Goal: Share content: Share content

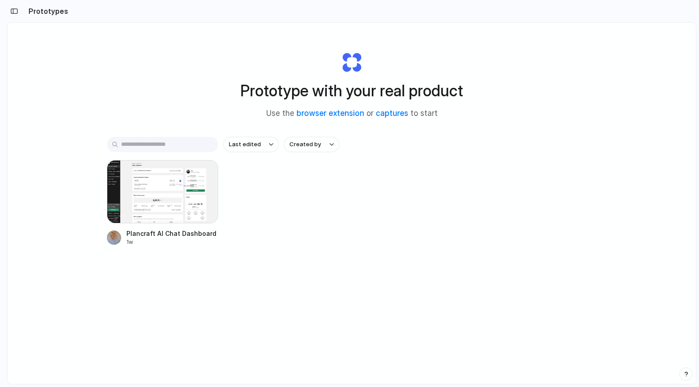
click at [46, 16] on h2 "Prototypes" at bounding box center [46, 11] width 43 height 11
click at [326, 97] on h1 "Prototype with your real product" at bounding box center [351, 91] width 223 height 24
click at [14, 8] on button "button" at bounding box center [14, 11] width 14 height 14
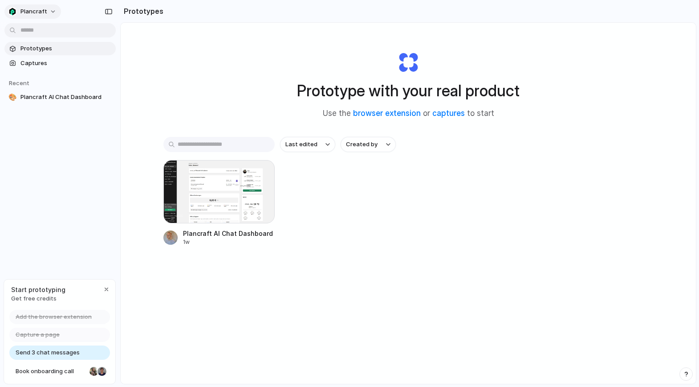
click at [44, 11] on span "Plancraft" at bounding box center [33, 11] width 27 height 9
click at [37, 10] on div "Settings Invite members Change theme Sign out" at bounding box center [349, 193] width 699 height 387
click at [38, 160] on div "Prototypes Captures Recent 🎨 Plancraft AI Chat Dashboard" at bounding box center [60, 110] width 120 height 220
click at [64, 96] on span "Plancraft AI Chat Dashboard" at bounding box center [66, 97] width 92 height 9
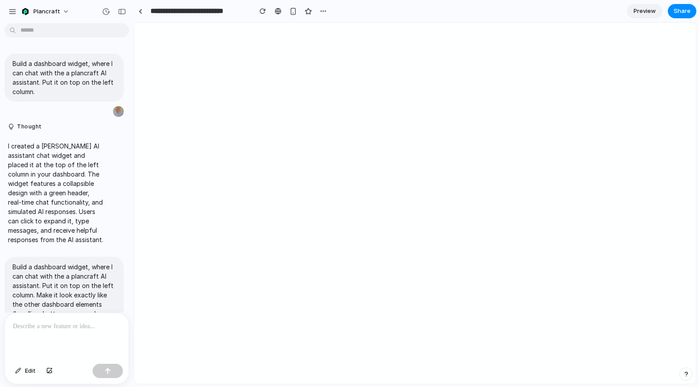
scroll to position [210, 0]
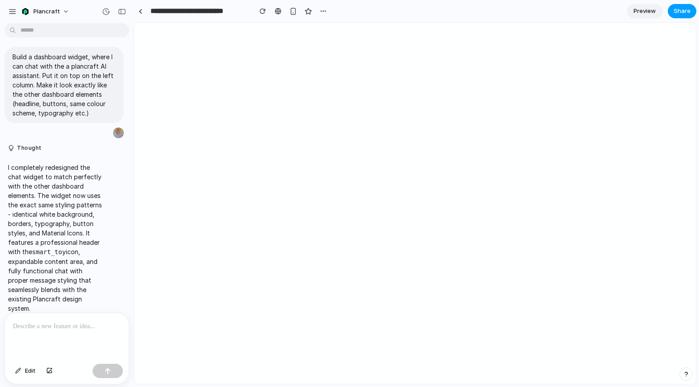
click at [684, 12] on span "Share" at bounding box center [682, 11] width 17 height 9
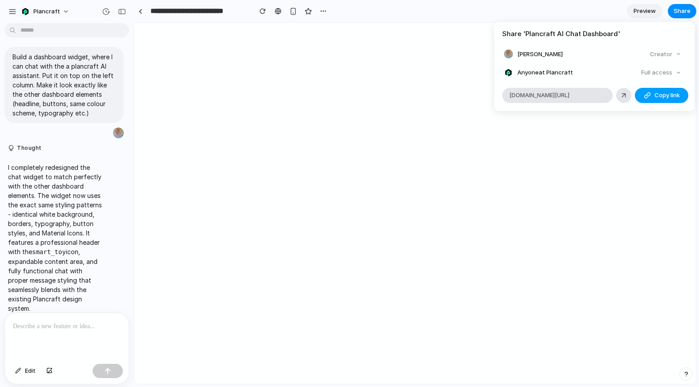
click at [658, 96] on span "Copy link" at bounding box center [667, 95] width 25 height 9
click at [671, 50] on div "Creator" at bounding box center [666, 54] width 38 height 12
click at [677, 74] on div "Full access" at bounding box center [661, 72] width 47 height 12
click at [656, 93] on span "Copy link" at bounding box center [667, 95] width 25 height 9
click at [647, 11] on div "Share ' Plancraft AI Chat Dashboard ' Simeon Murzin Creator Anyone at Plancraft…" at bounding box center [349, 193] width 699 height 387
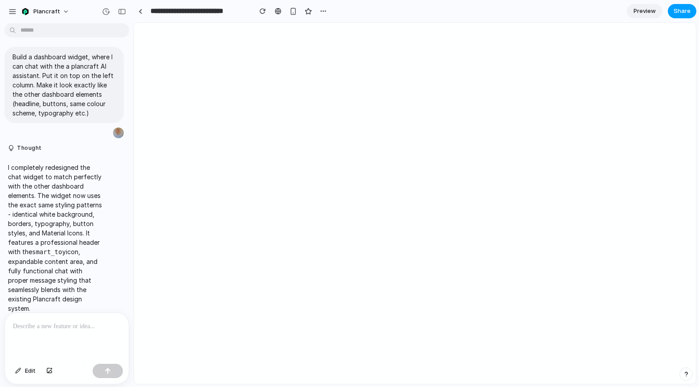
click at [672, 13] on button "Share" at bounding box center [682, 11] width 29 height 14
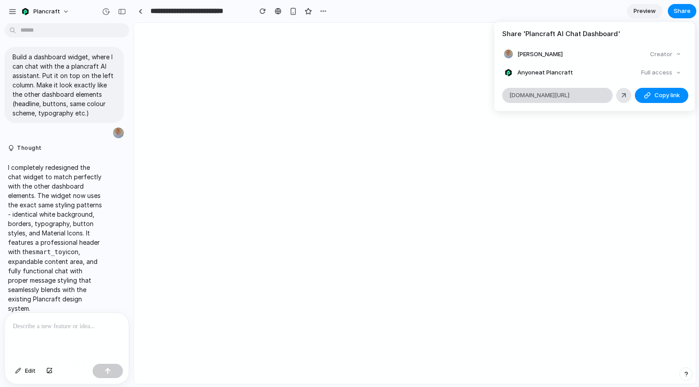
click at [570, 94] on span "alloy.app/plancraft/p/d5682ff0-555b-45c6-a37f-397992308038" at bounding box center [539, 95] width 60 height 9
